Goal: Check status

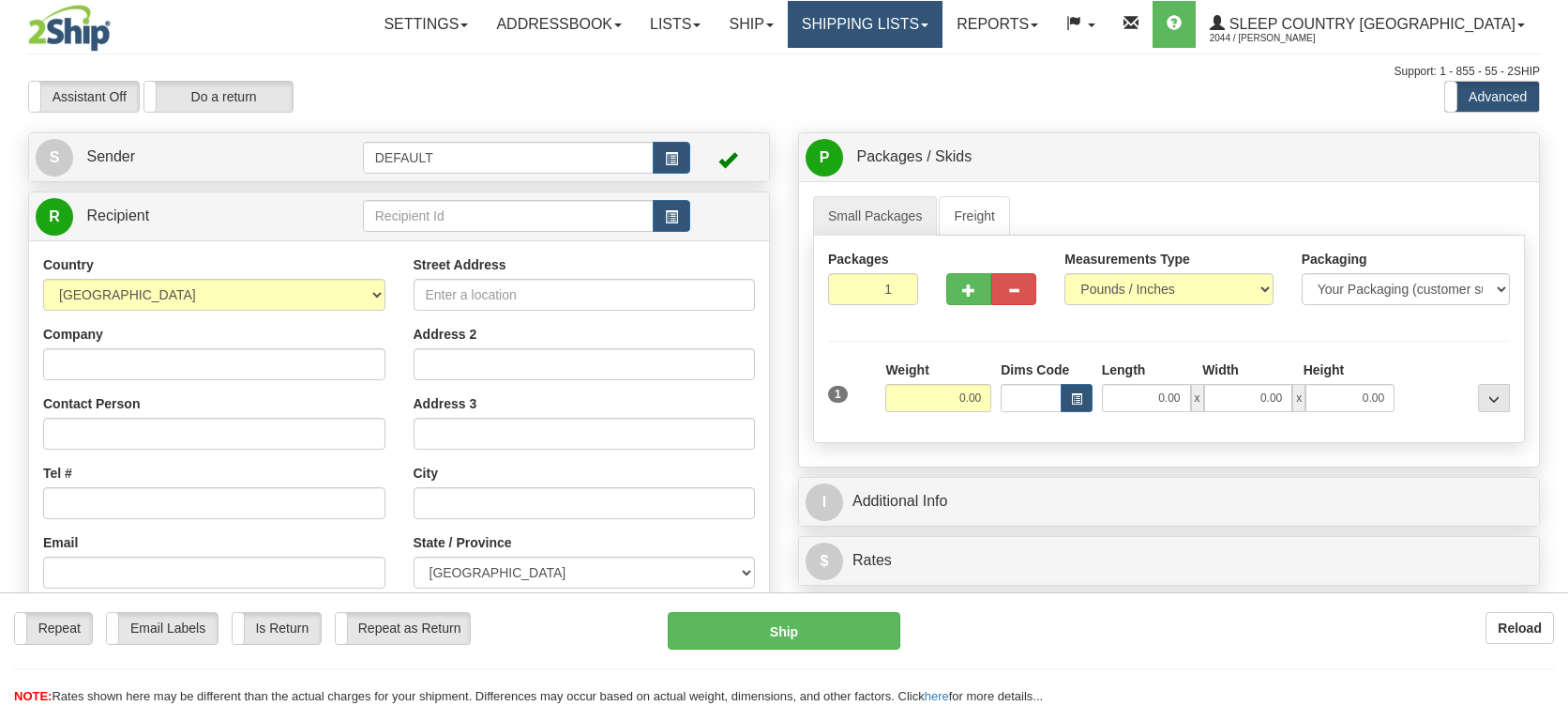
drag, startPoint x: 0, startPoint y: 0, endPoint x: 949, endPoint y: 27, distance: 949.4
click at [942, 27] on link "Shipping lists" at bounding box center [864, 25] width 155 height 47
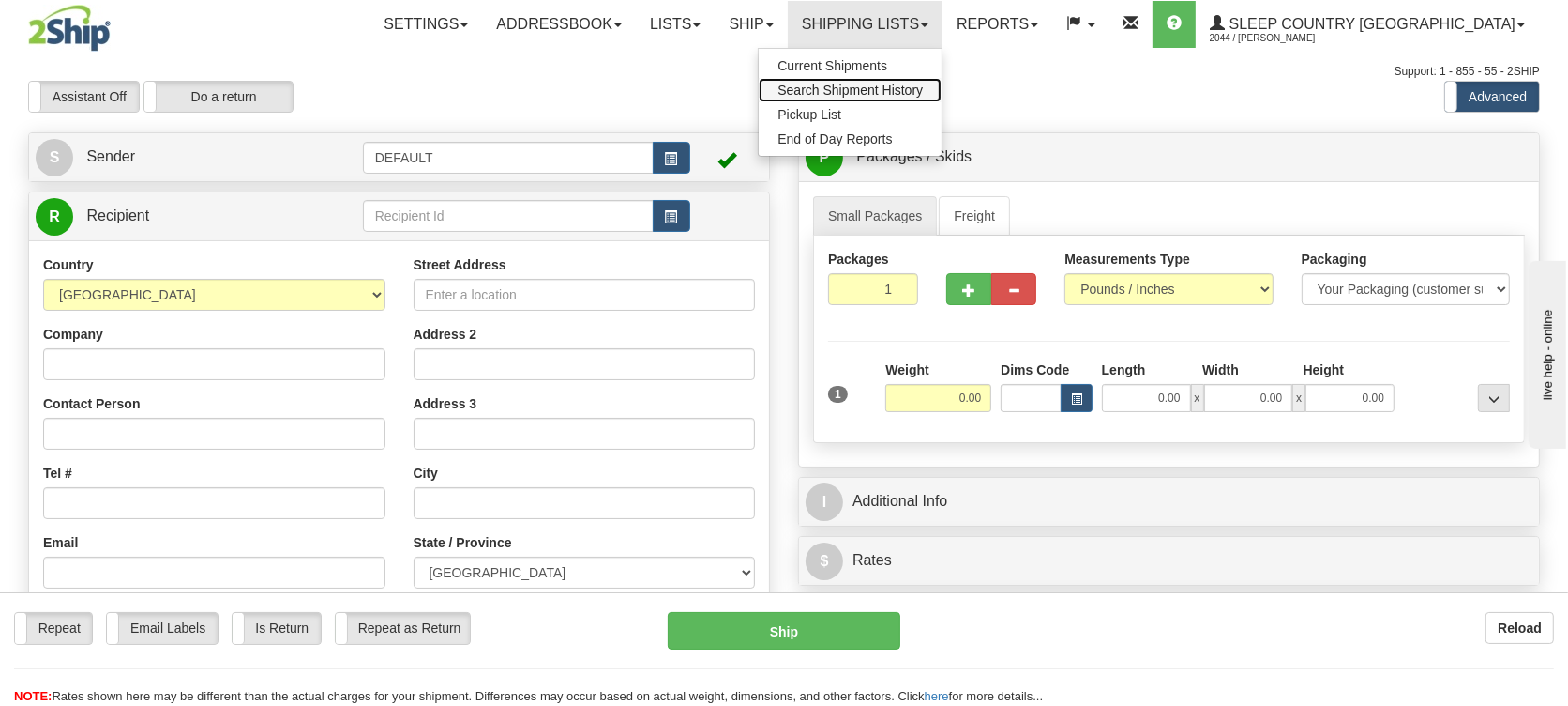
click at [922, 92] on span "Search Shipment History" at bounding box center [851, 90] width 146 height 15
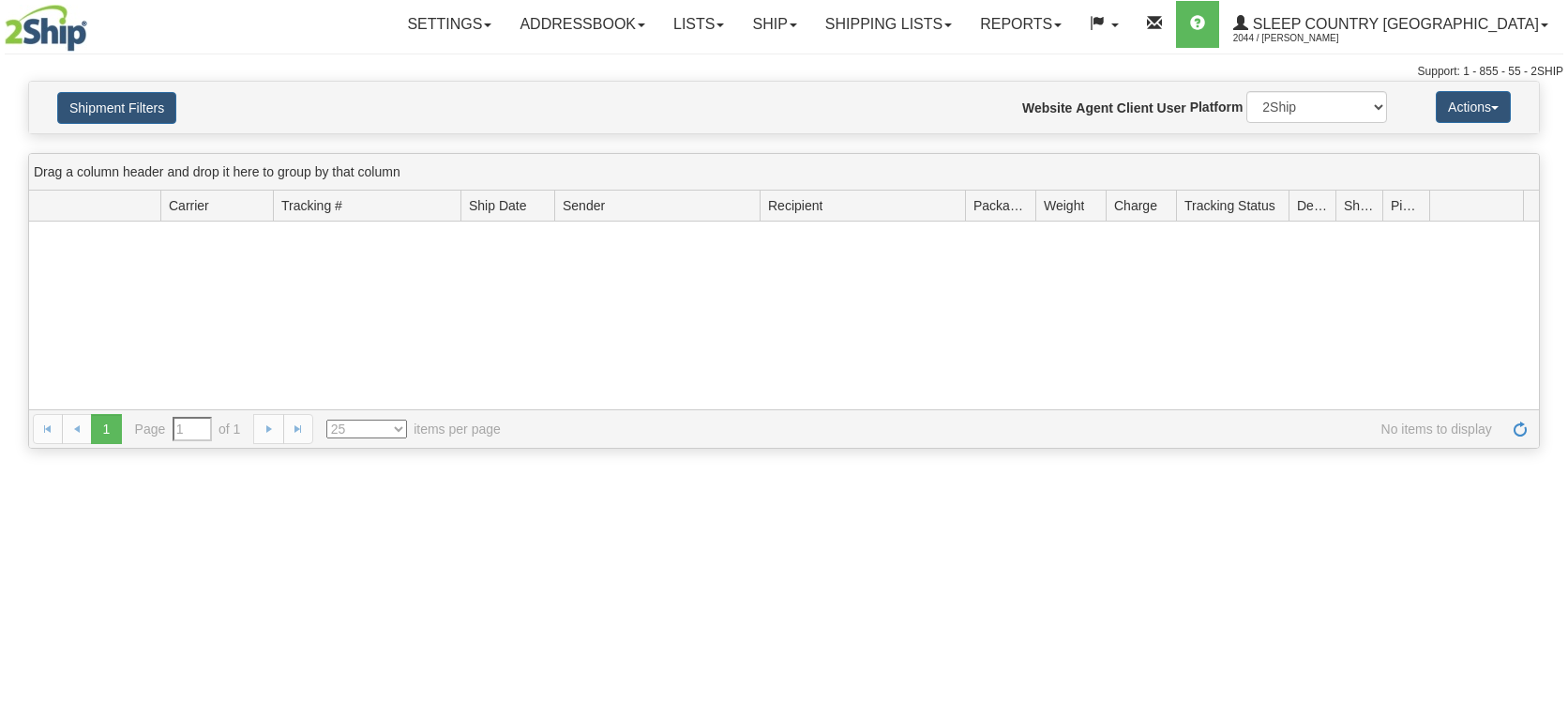
type input "From [DATE] To [DATE]"
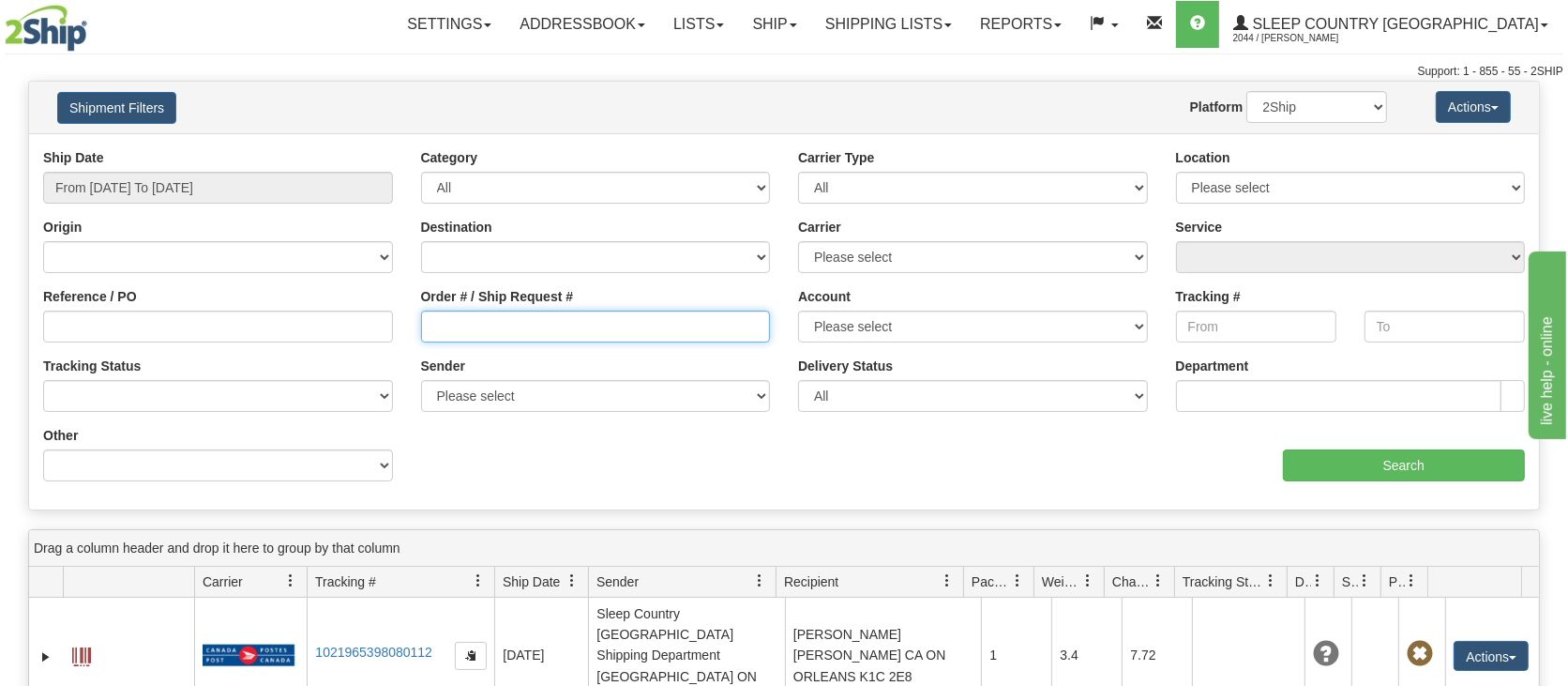
click at [504, 329] on input "Order # / Ship Request #" at bounding box center [595, 326] width 350 height 32
paste input "9000I064459"
type input "9000I064459"
